Goal: Task Accomplishment & Management: Use online tool/utility

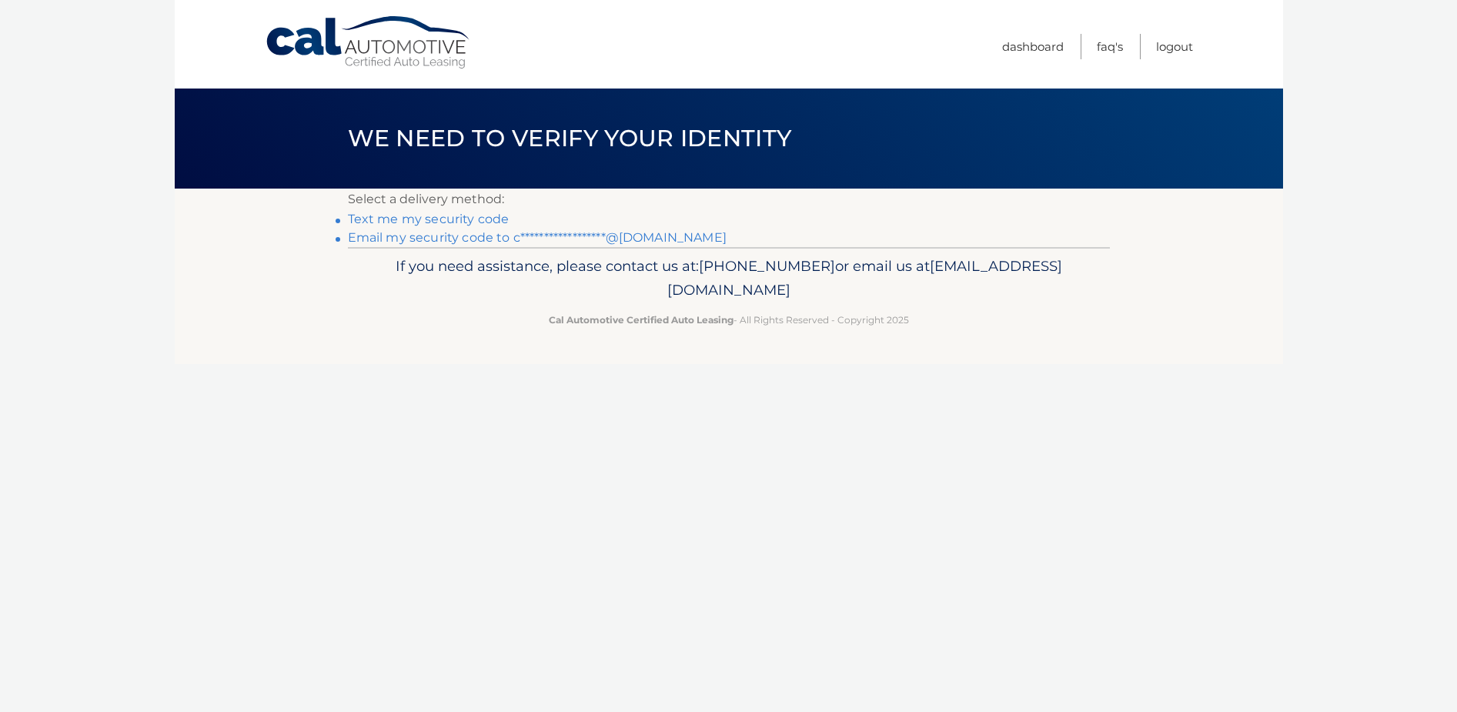
click at [530, 236] on link "**********" at bounding box center [537, 237] width 379 height 15
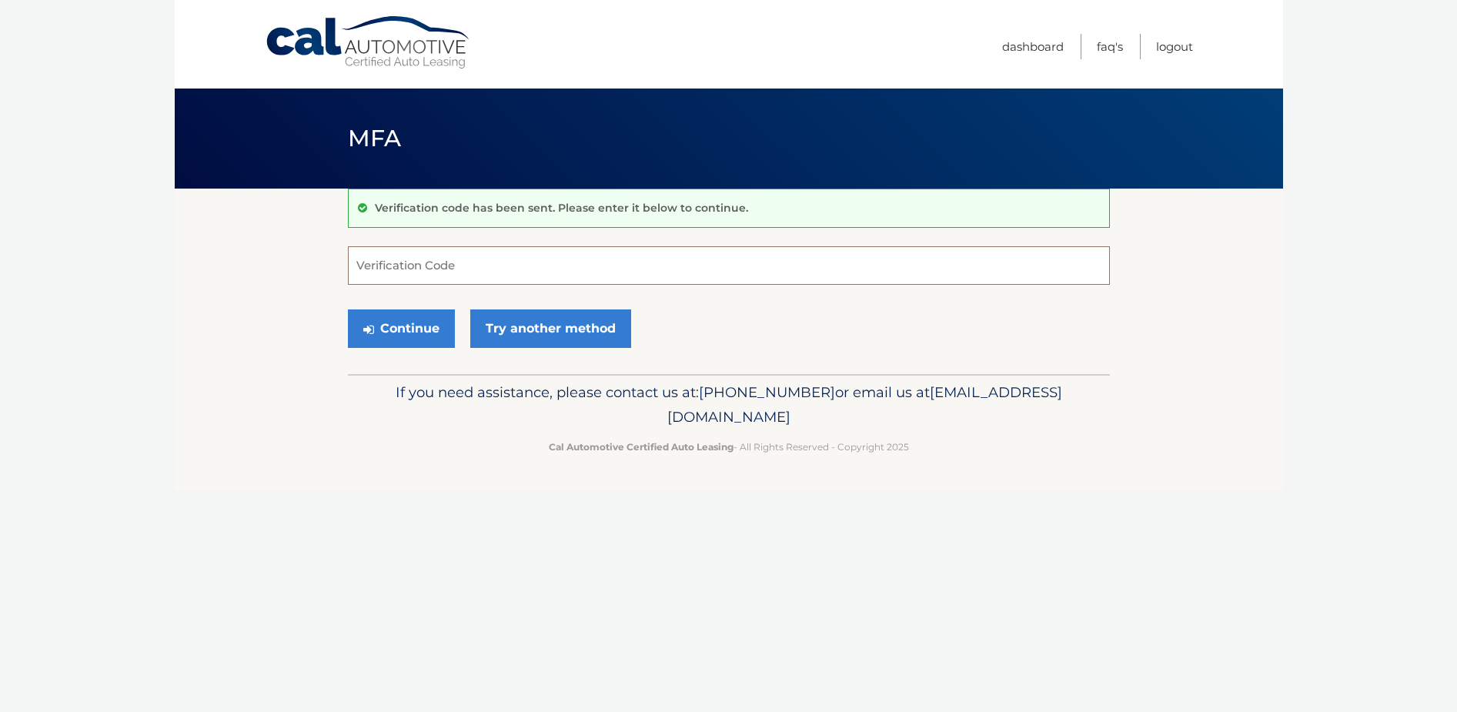
click at [500, 269] on input "Verification Code" at bounding box center [729, 265] width 762 height 38
type input "255780"
click at [429, 330] on button "Continue" at bounding box center [401, 328] width 107 height 38
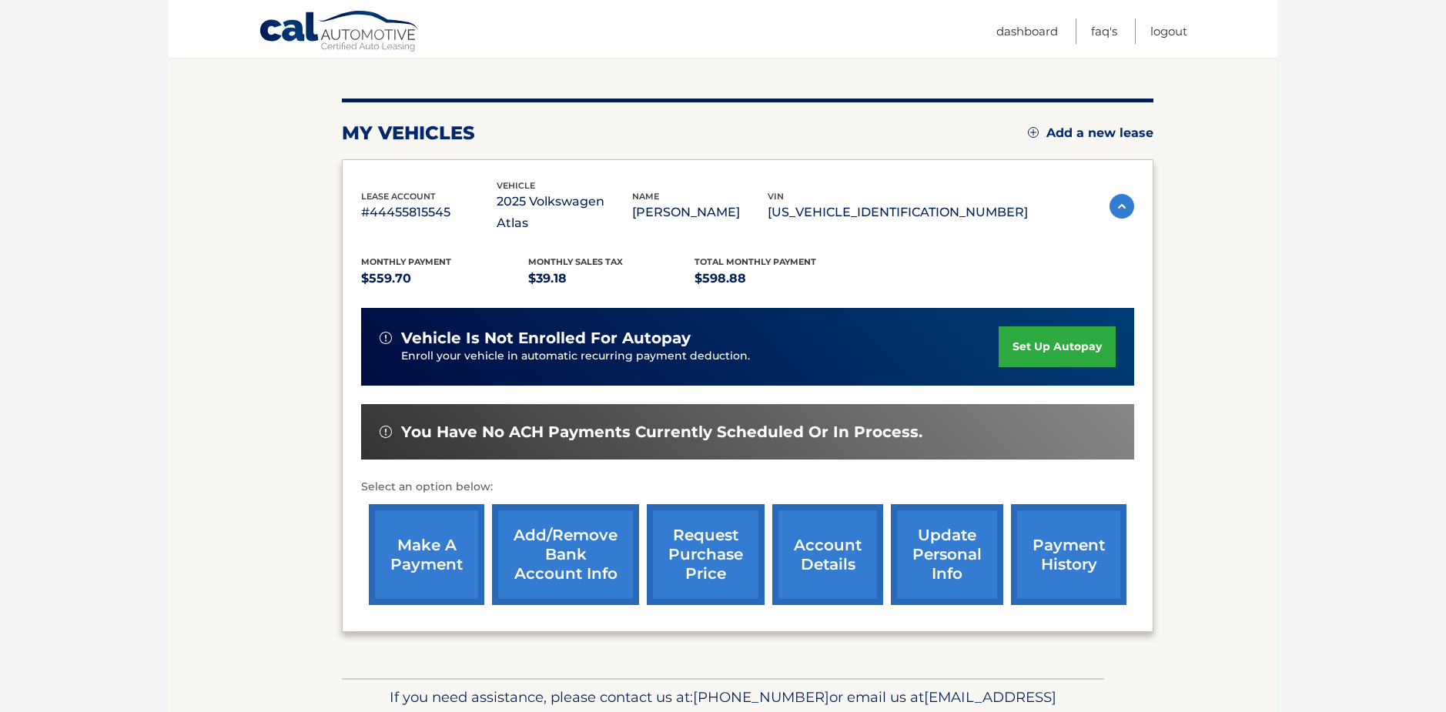
scroll to position [162, 0]
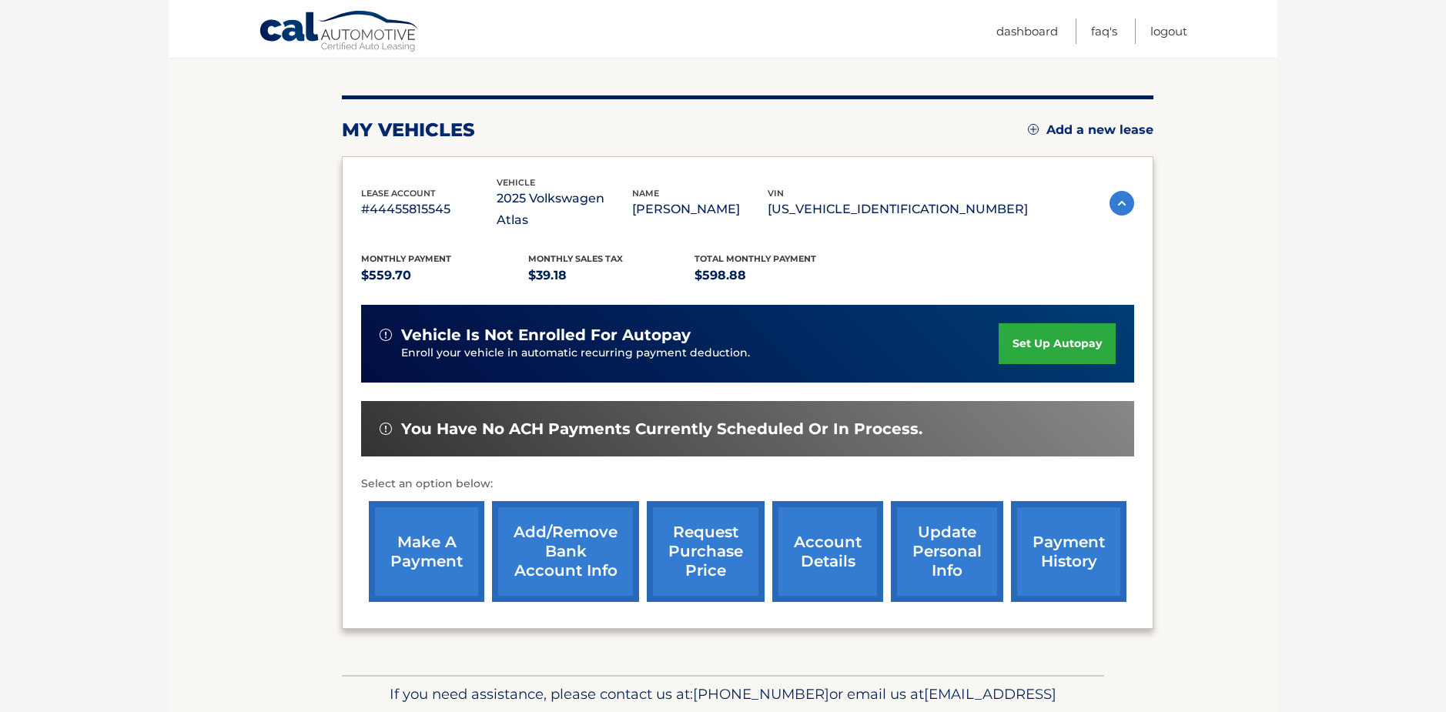
click at [419, 544] on link "make a payment" at bounding box center [426, 551] width 115 height 101
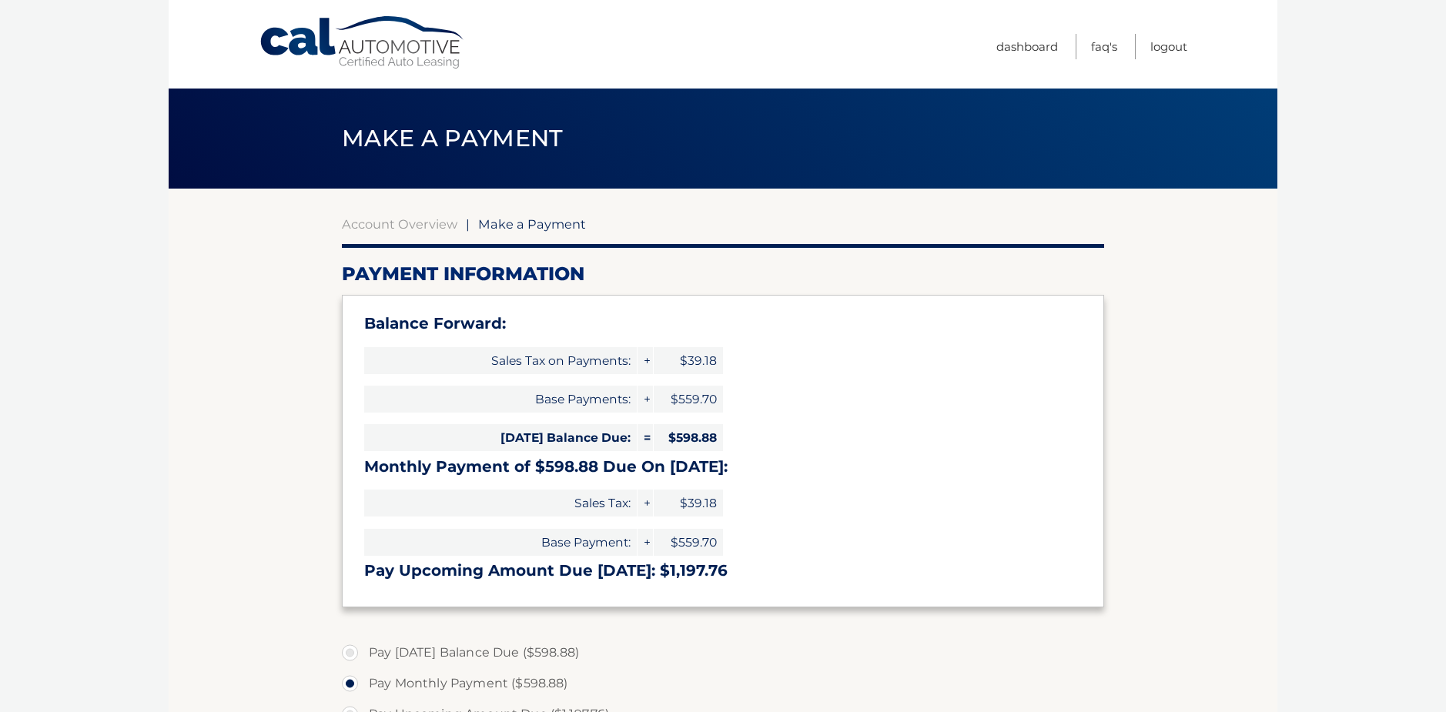
select select "ZmI1YTk3YmEtYmFkYy00MDIwLWFiZWUtMTBjMDdkNjViM2I2"
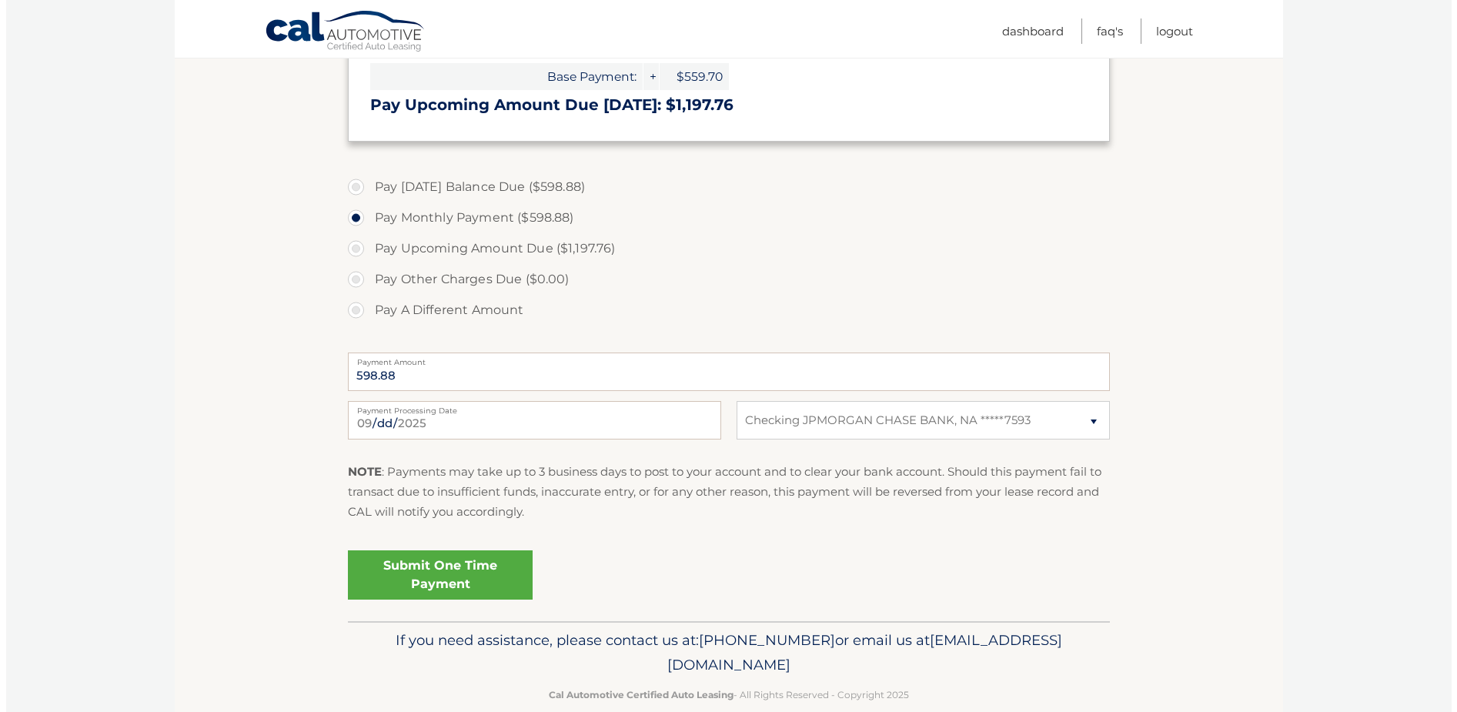
scroll to position [467, 0]
click at [401, 423] on input "2025-09-04" at bounding box center [528, 418] width 373 height 38
type input "2025-09-06"
click at [383, 424] on input "2025-09-06" at bounding box center [528, 418] width 373 height 38
click at [456, 578] on link "Submit One Time Payment" at bounding box center [434, 573] width 185 height 49
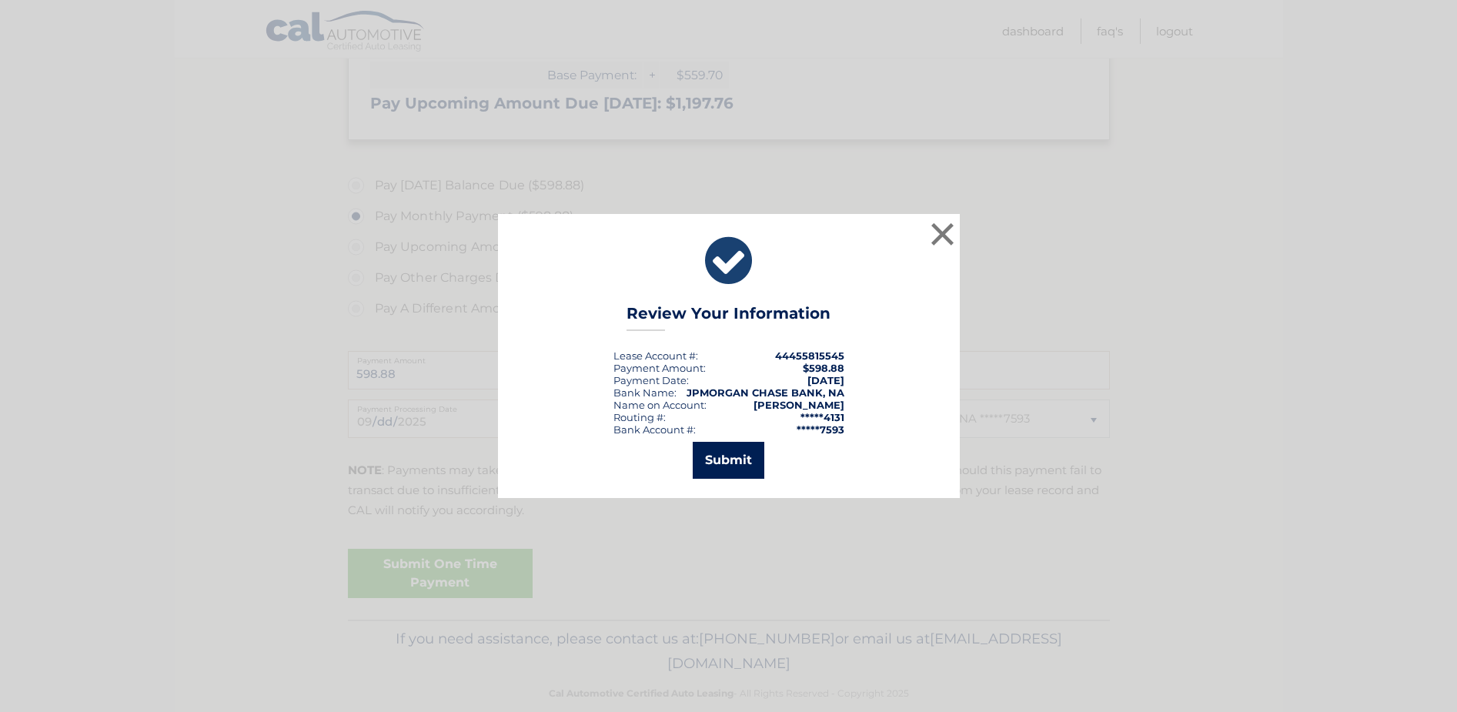
click at [740, 463] on button "Submit" at bounding box center [729, 460] width 72 height 37
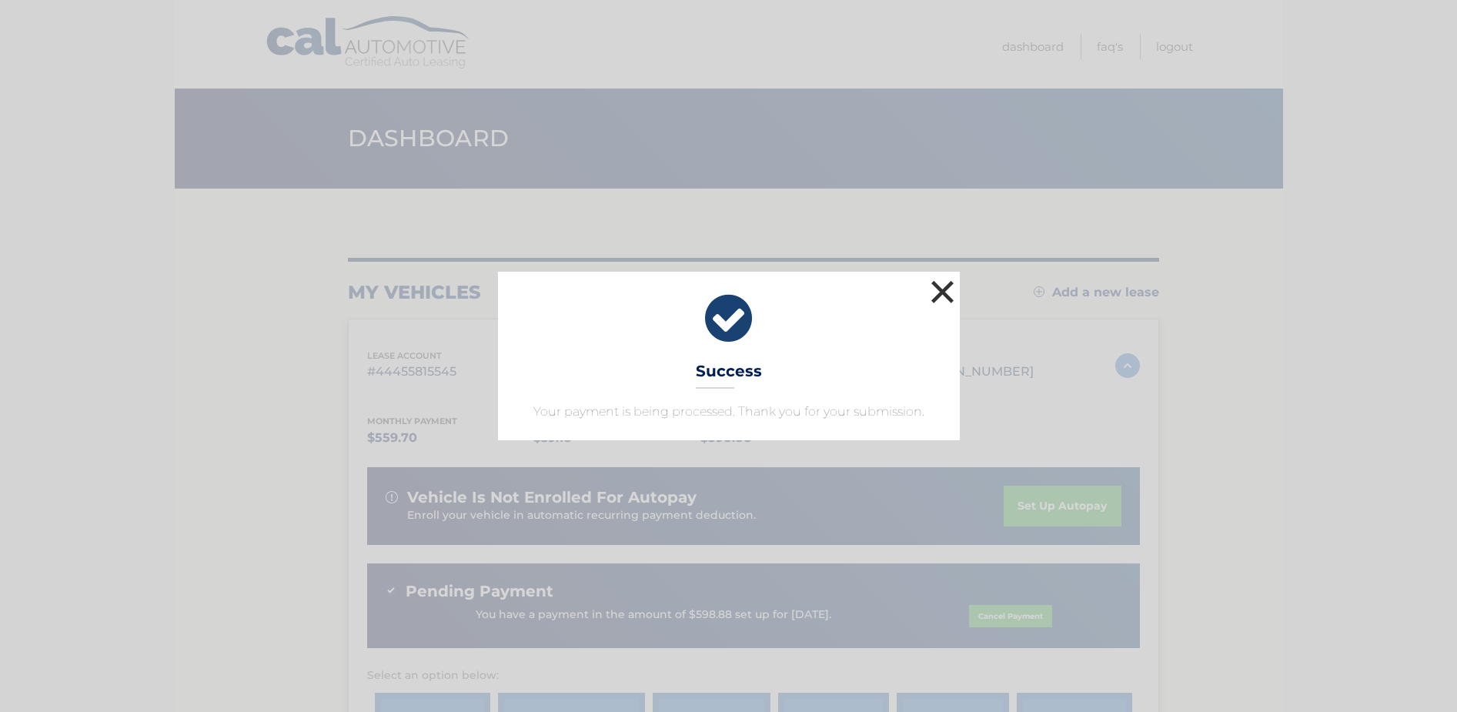
click at [941, 291] on button "×" at bounding box center [943, 291] width 31 height 31
